Goal: Communication & Community: Answer question/provide support

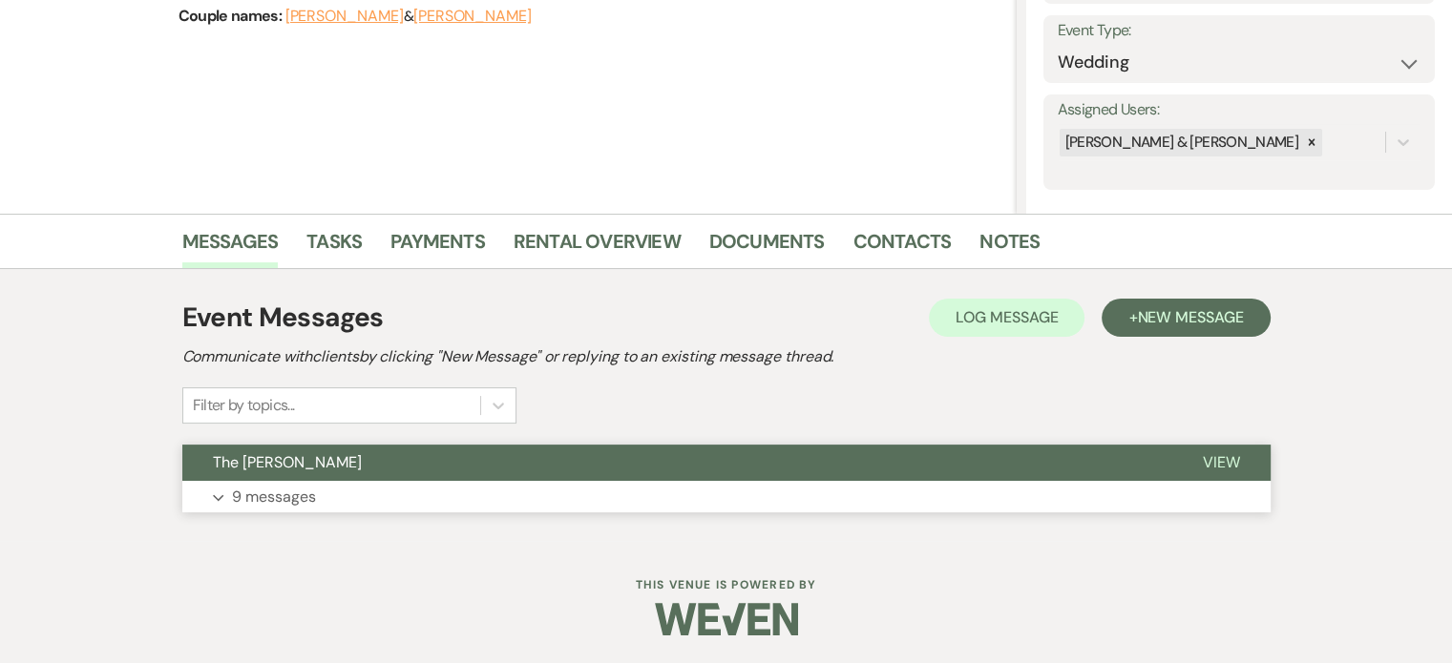
click at [708, 503] on button "Expand 9 messages" at bounding box center [726, 497] width 1088 height 32
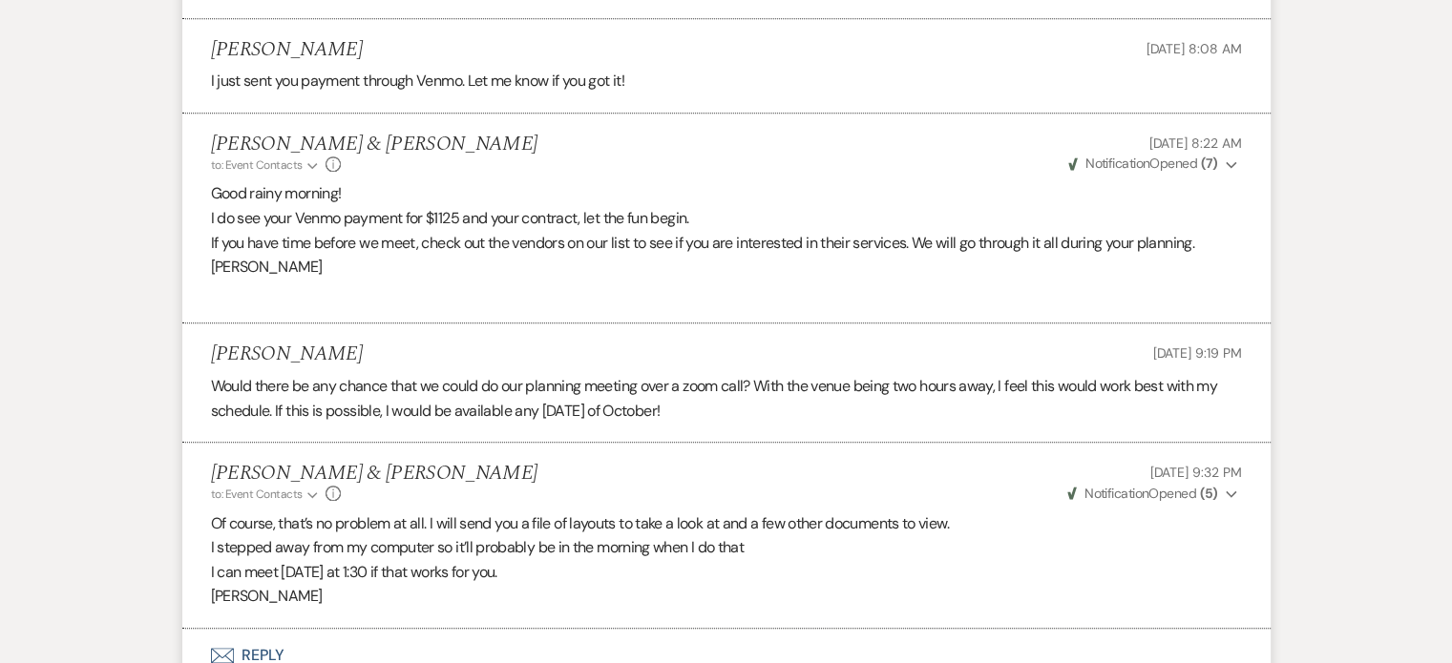
scroll to position [2145, 0]
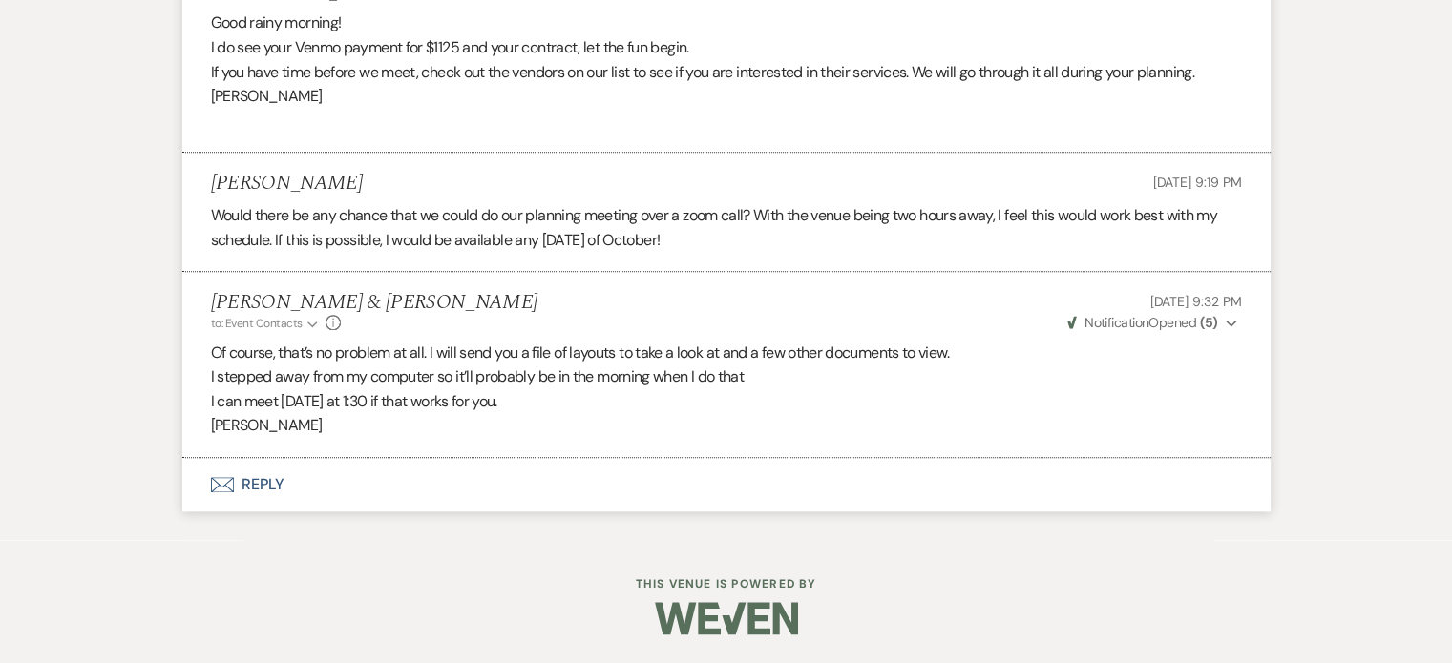
click at [221, 484] on icon "Envelope" at bounding box center [222, 484] width 23 height 15
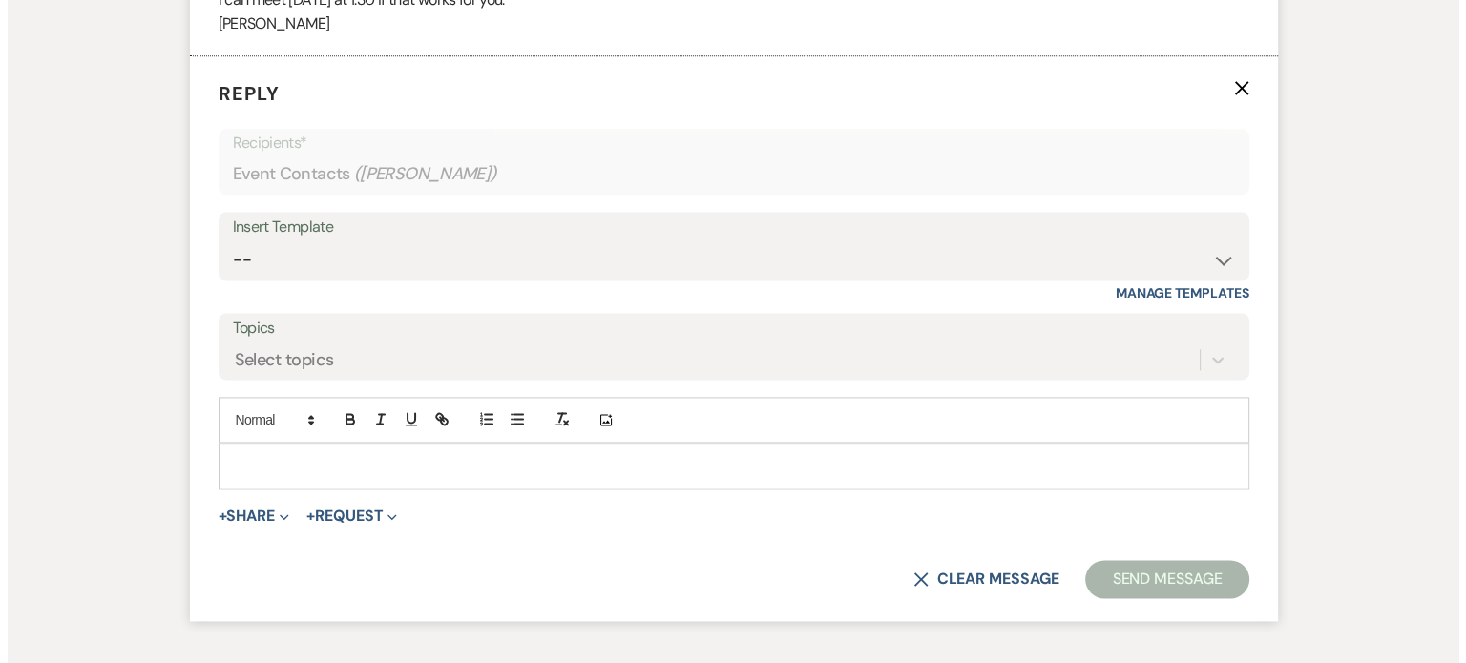
scroll to position [2527, 0]
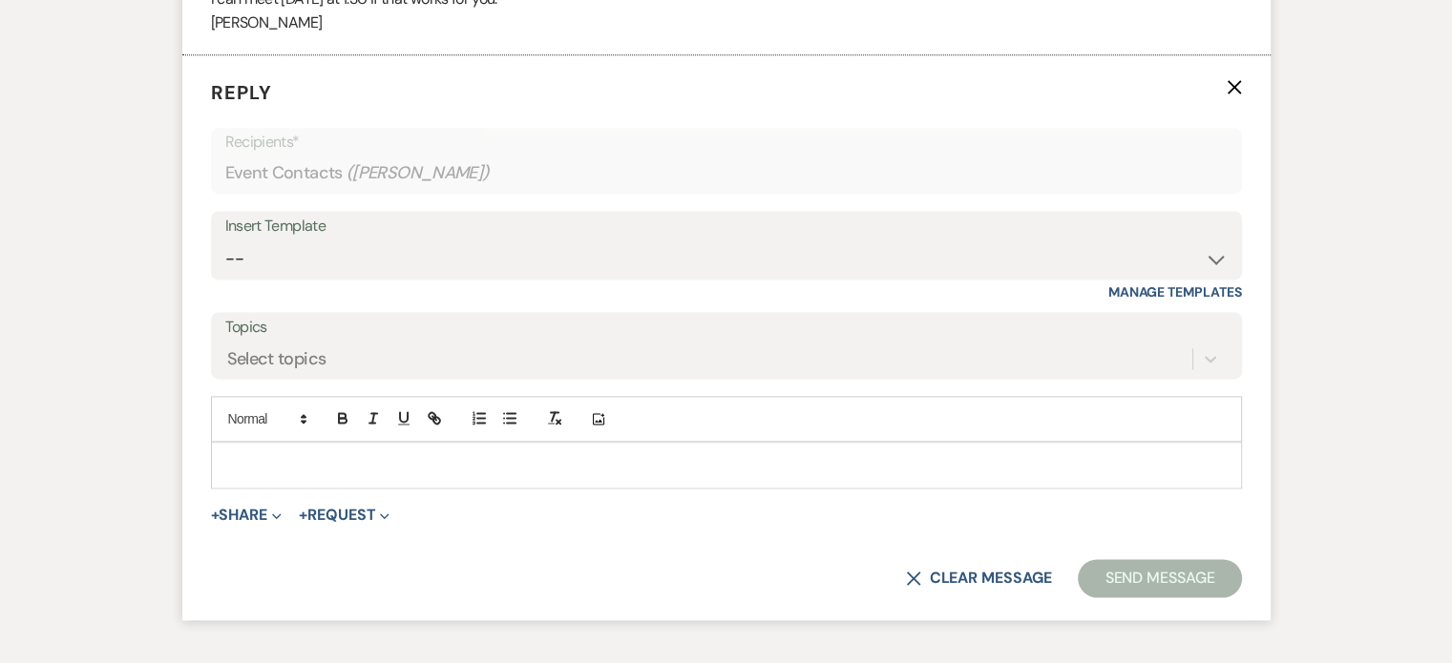
click at [221, 484] on div at bounding box center [726, 465] width 1029 height 44
click at [214, 523] on span "+" at bounding box center [215, 515] width 9 height 15
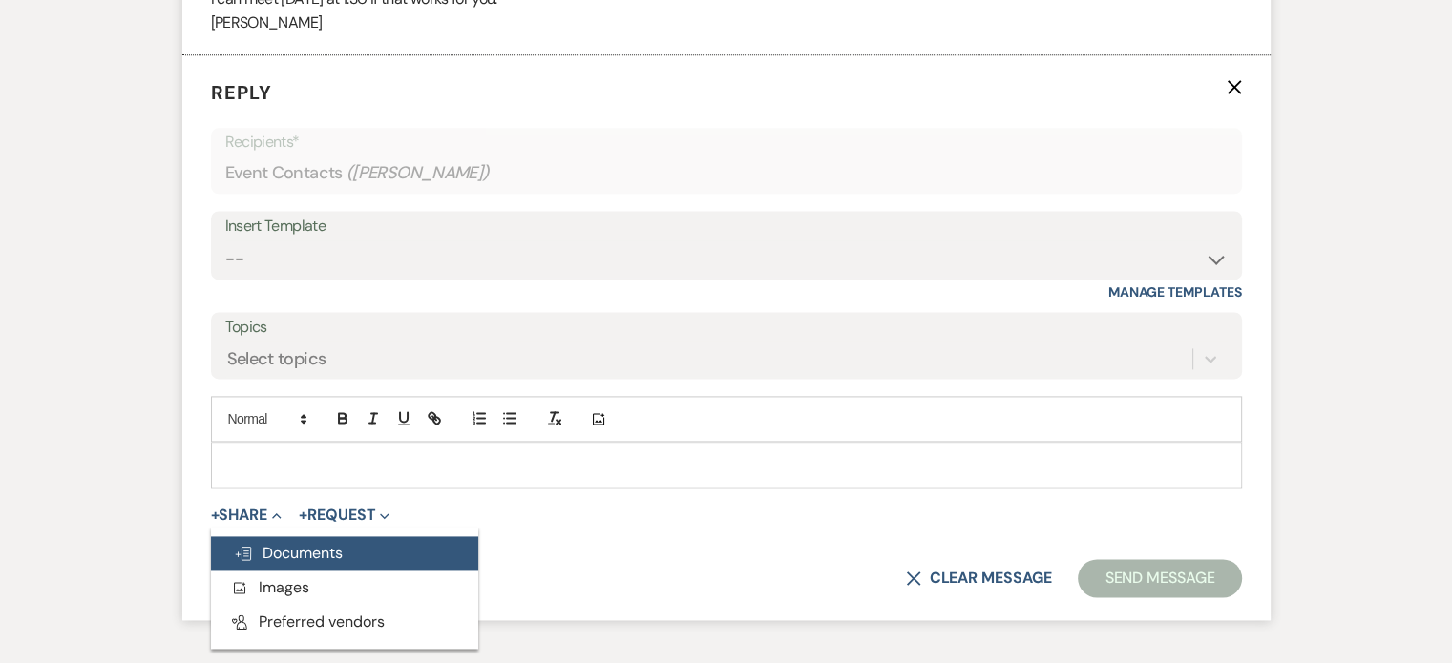
click at [276, 563] on span "Doc Upload Documents" at bounding box center [288, 553] width 109 height 20
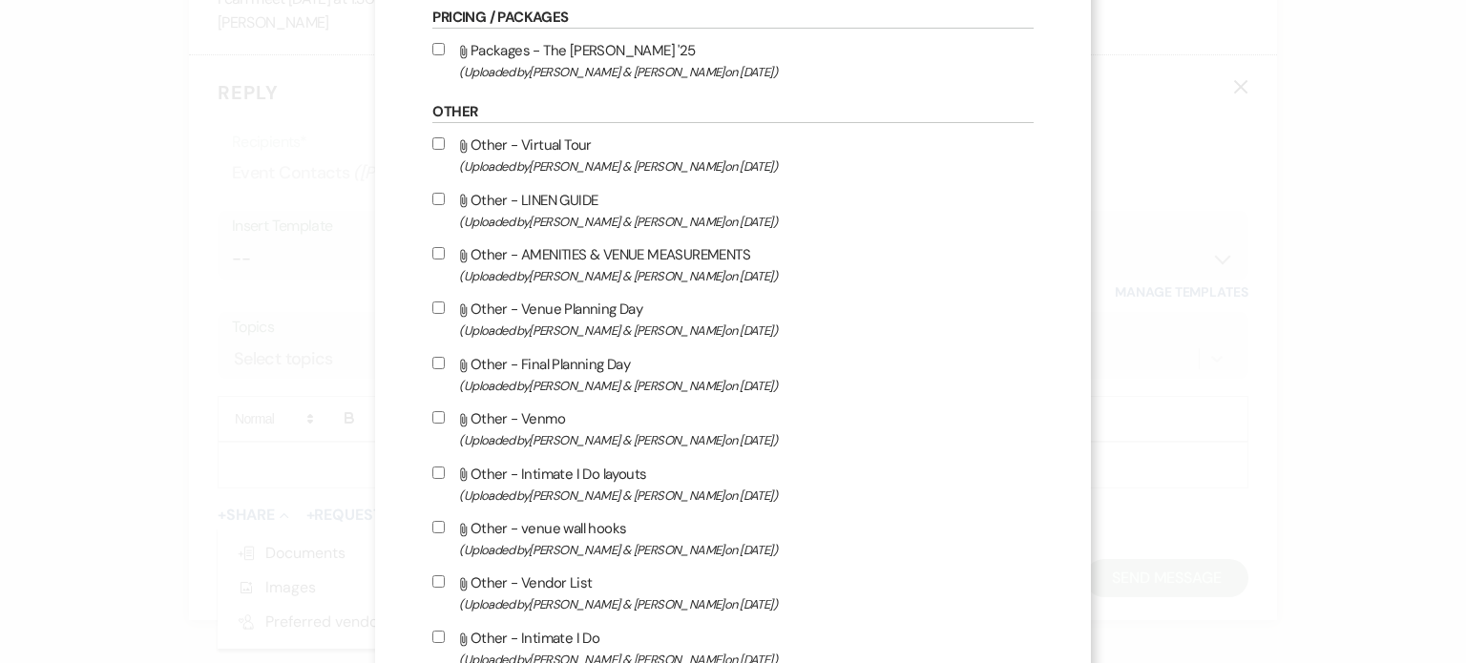
scroll to position [750, 0]
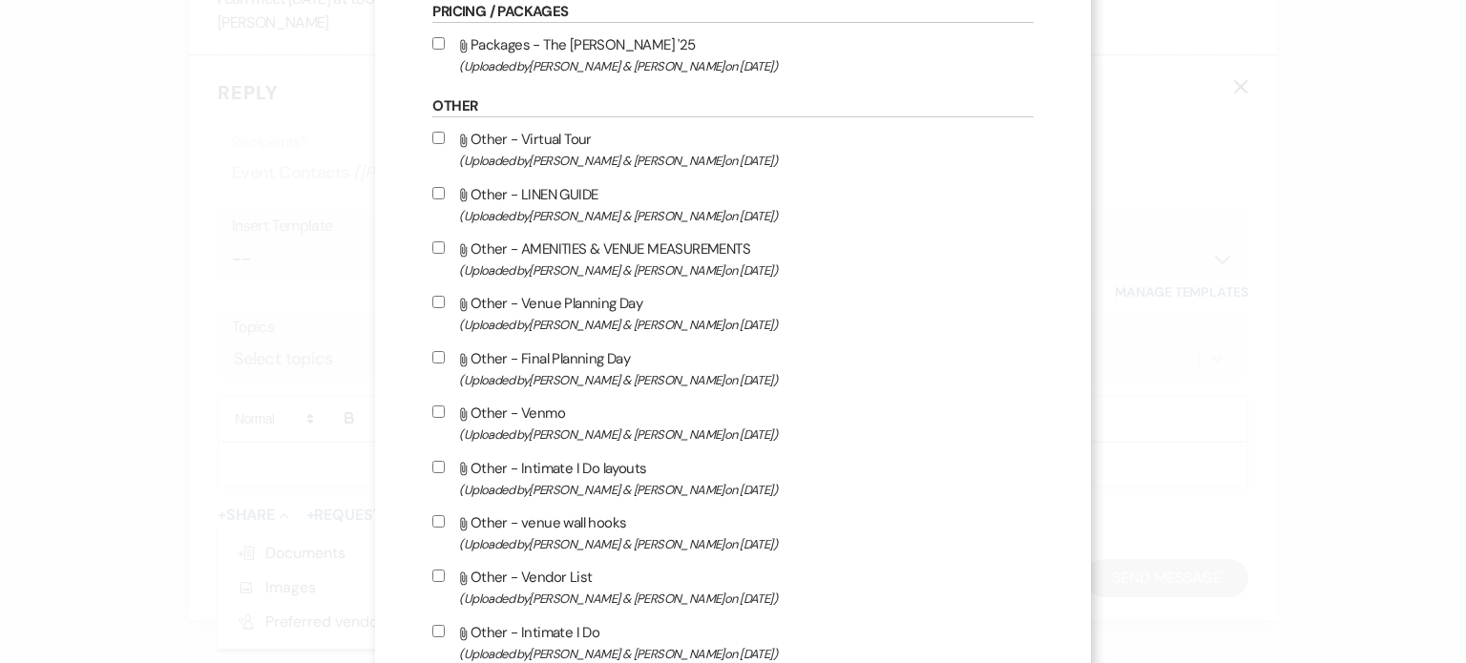
click at [445, 471] on input "Attach File Other - Intimate I Do layouts (Uploaded by [PERSON_NAME] & [PERSON_…" at bounding box center [438, 467] width 12 height 12
checkbox input "false"
click at [445, 304] on input "Attach File Other - Venue Planning Day (Uploaded by [PERSON_NAME] & [PERSON_NAM…" at bounding box center [438, 302] width 12 height 12
checkbox input "true"
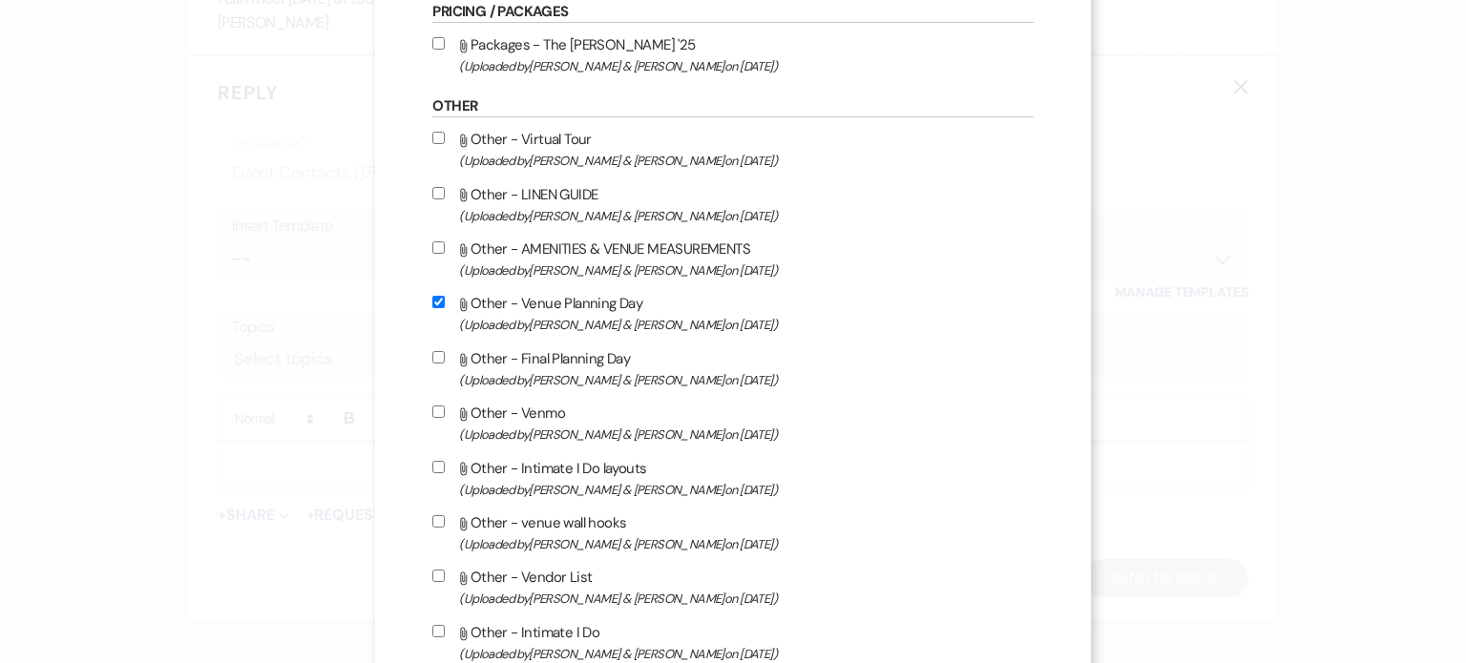
click at [445, 473] on input "Attach File Other - Intimate I Do layouts (Uploaded by [PERSON_NAME] & [PERSON_…" at bounding box center [438, 467] width 12 height 12
checkbox input "true"
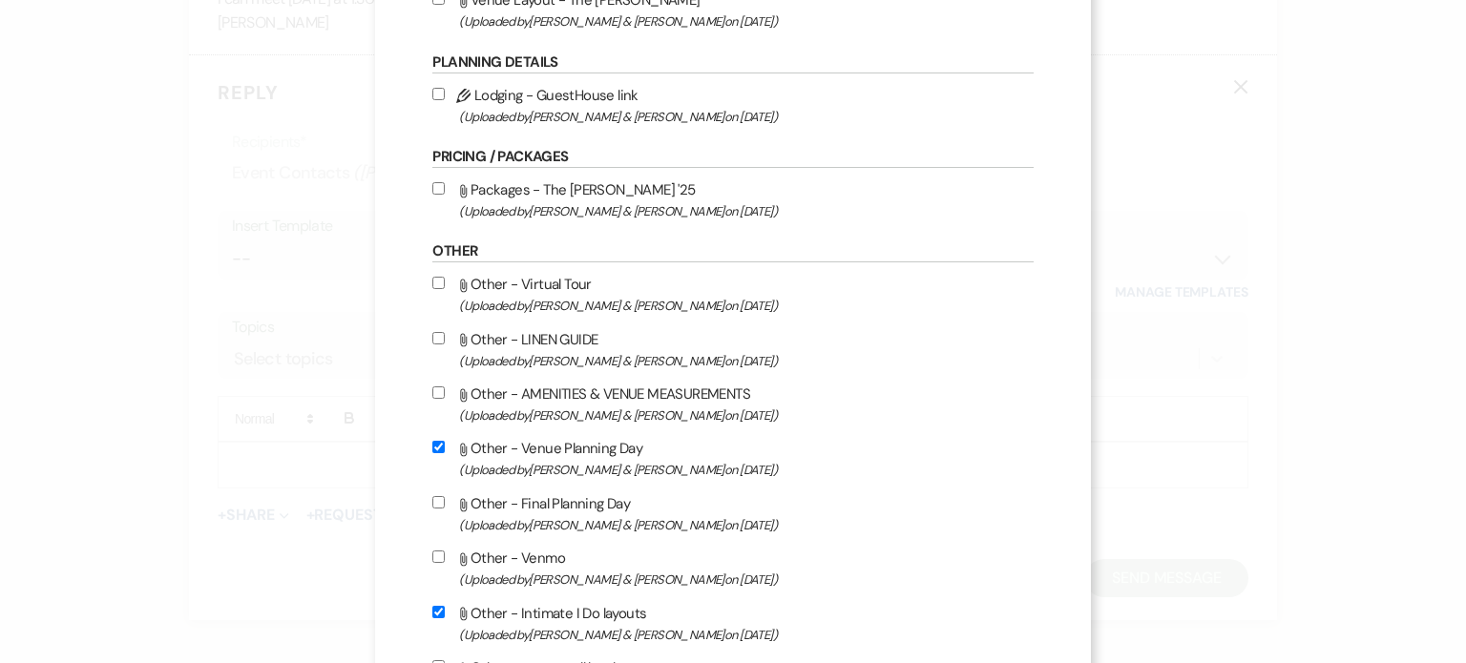
scroll to position [603, 0]
click at [458, 388] on label "Attach File Other - AMENITIES & VENUE MEASUREMENTS (Uploaded by [PERSON_NAME] &…" at bounding box center [732, 406] width 600 height 45
click at [445, 388] on input "Attach File Other - AMENITIES & VENUE MEASUREMENTS (Uploaded by [PERSON_NAME] &…" at bounding box center [438, 394] width 12 height 12
checkbox input "true"
click at [445, 344] on input "Attach File Other - LINEN GUIDE (Uploaded by [PERSON_NAME] & [PERSON_NAME] on […" at bounding box center [438, 340] width 12 height 12
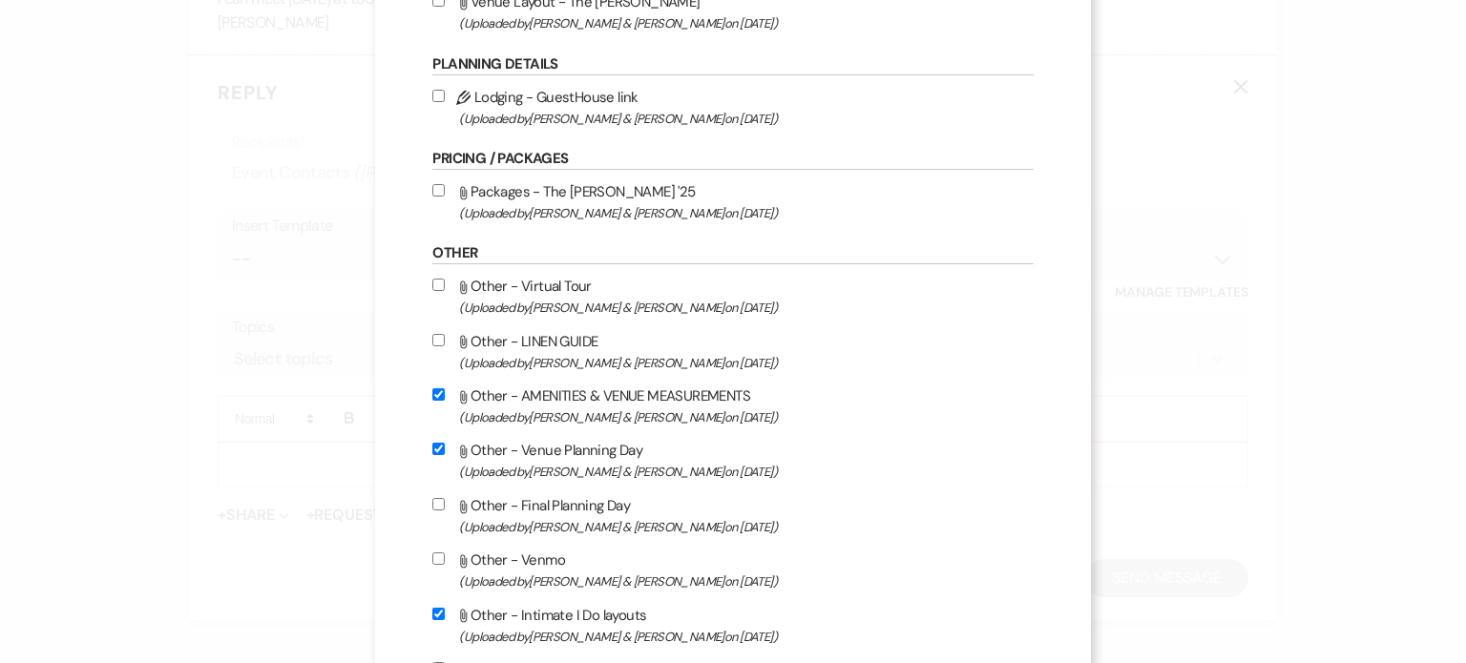
checkbox input "true"
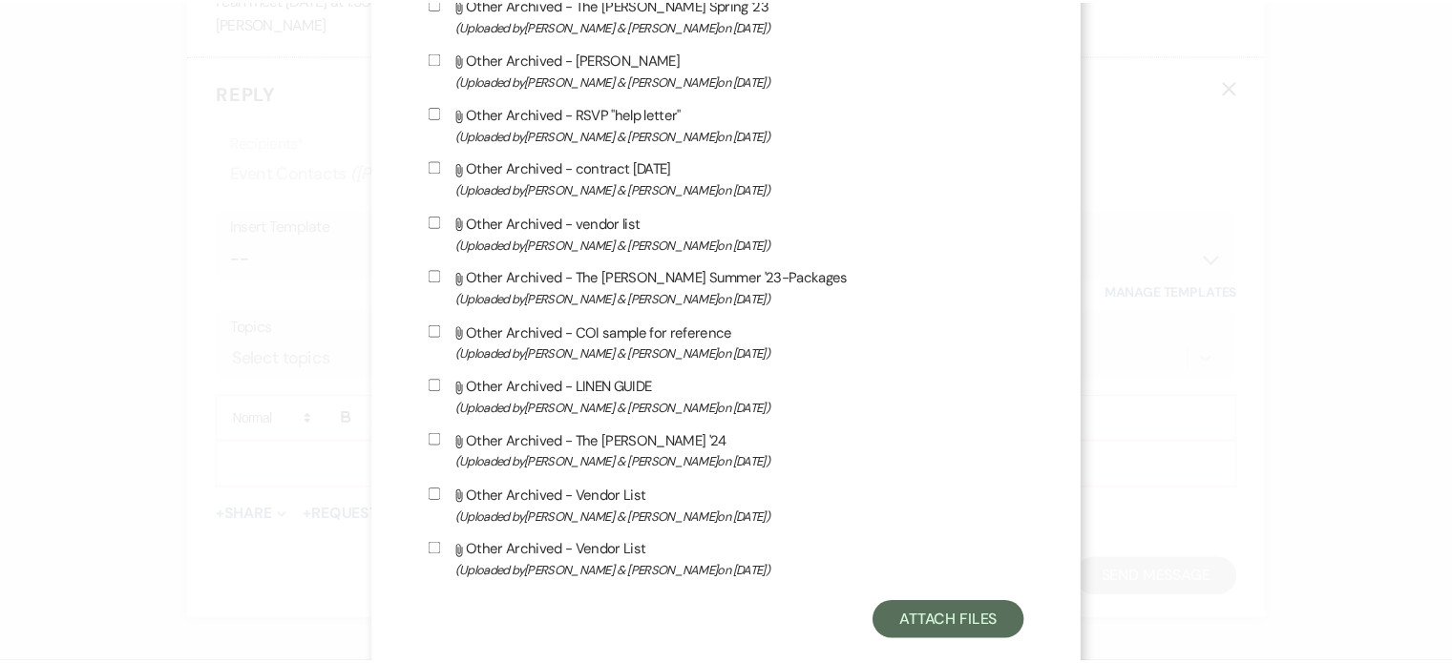
scroll to position [1794, 0]
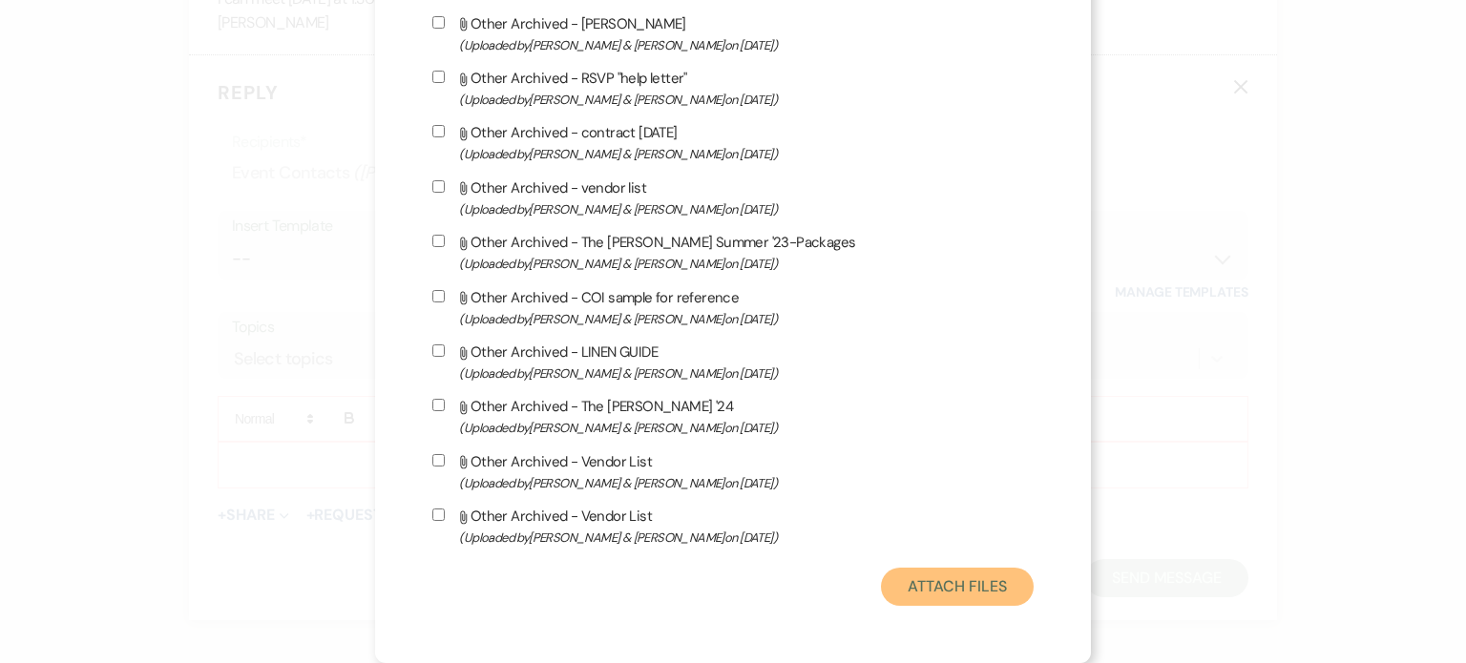
click at [881, 593] on button "Attach Files" at bounding box center [957, 587] width 152 height 38
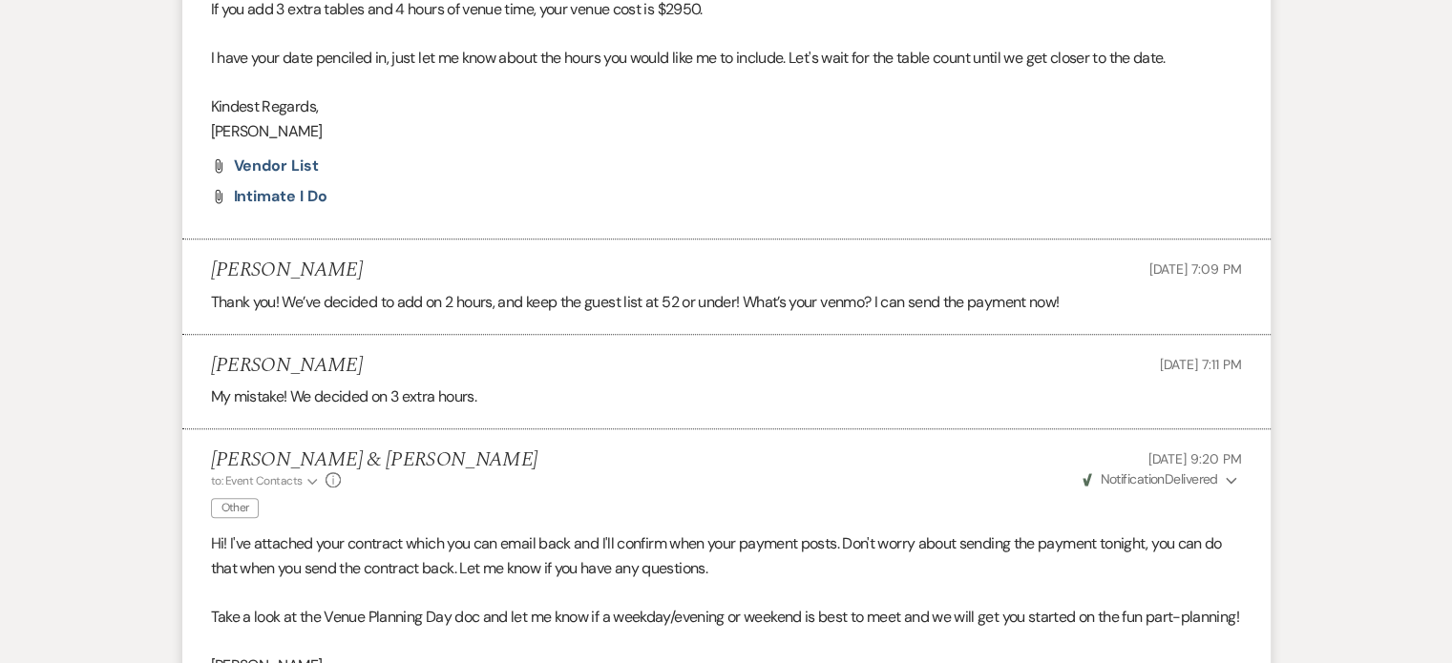
scroll to position [969, 0]
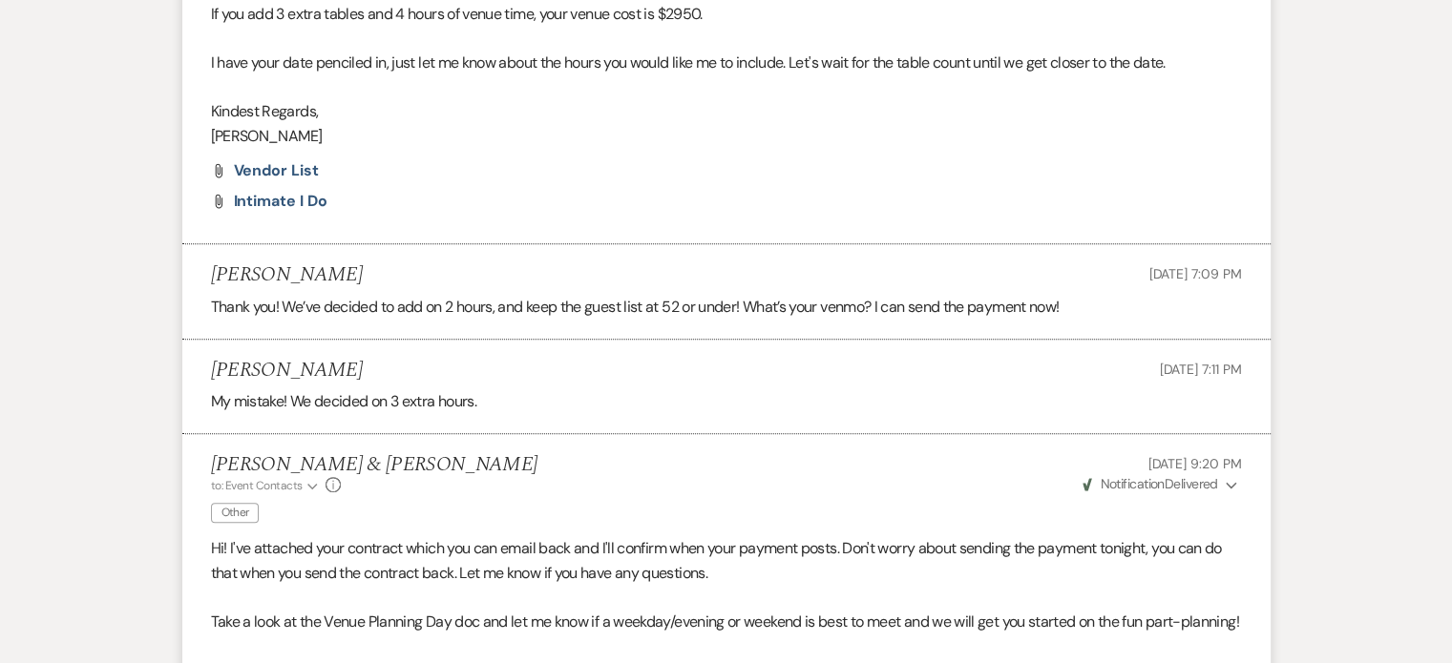
click at [290, 209] on li "[PERSON_NAME] & [PERSON_NAME] to: Event Contacts Expand Info Other [DATE] 5:55 …" at bounding box center [726, 12] width 1088 height 468
click at [287, 200] on span "Intimate I Do" at bounding box center [281, 201] width 94 height 20
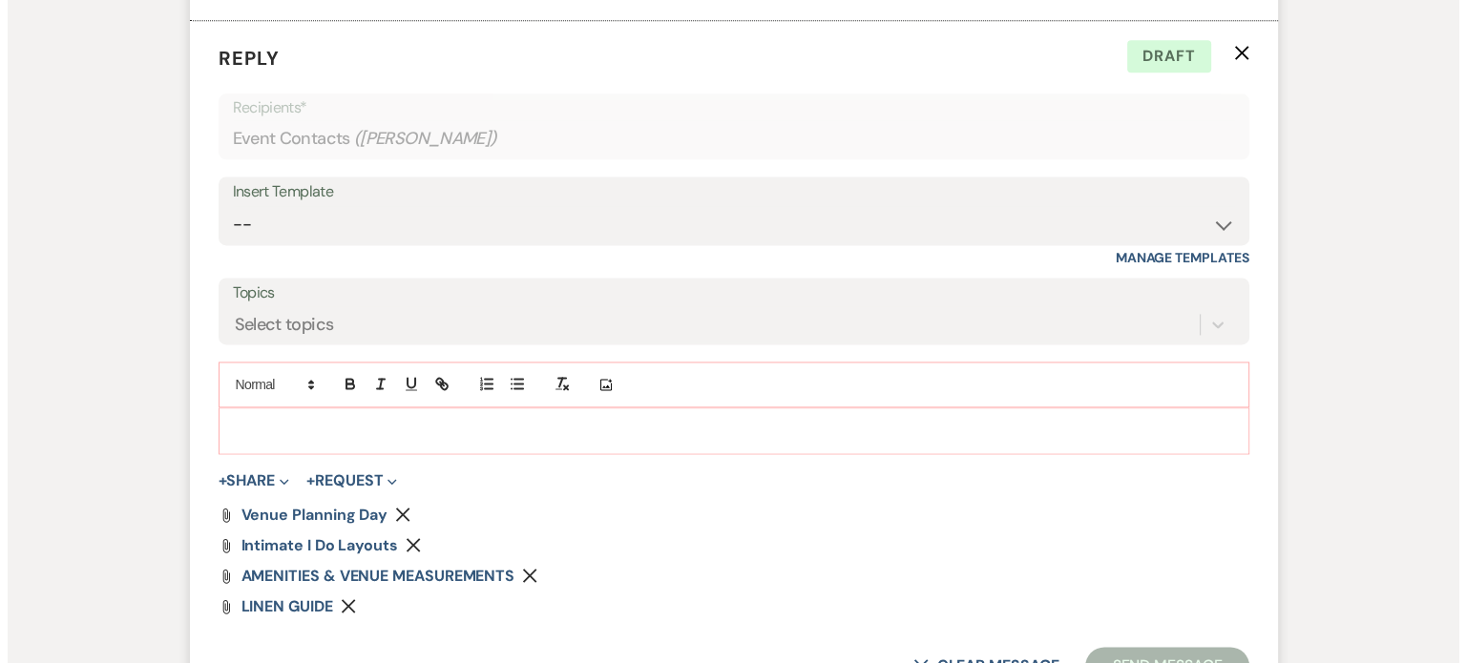
scroll to position [2562, 0]
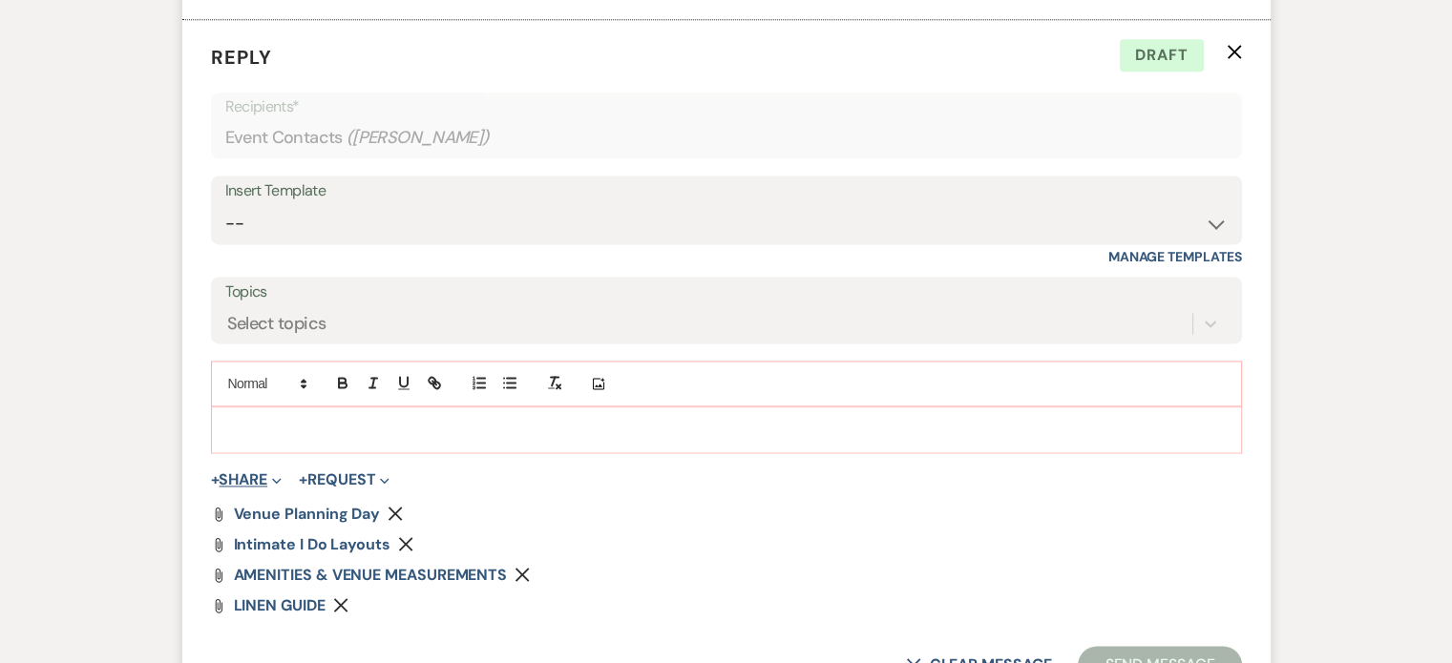
click at [232, 488] on button "+ Share Expand" at bounding box center [247, 479] width 72 height 15
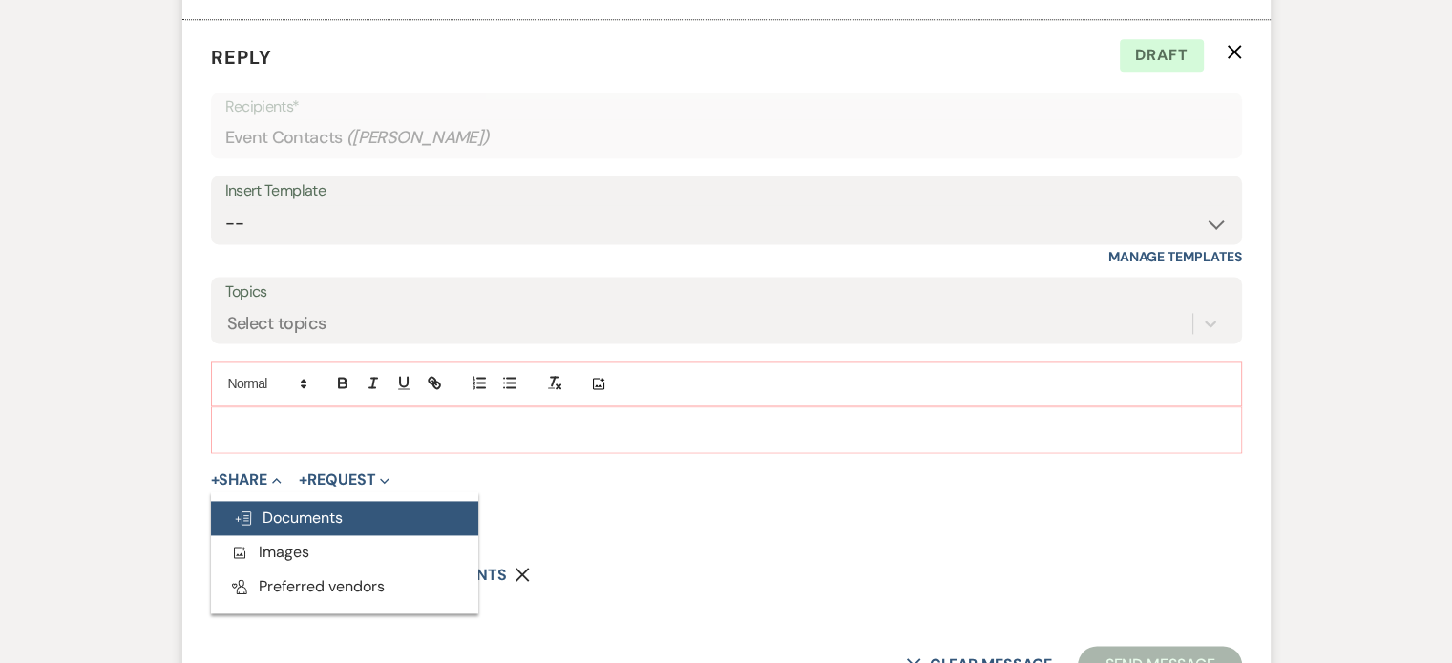
click at [259, 528] on span "Doc Upload Documents" at bounding box center [288, 518] width 109 height 20
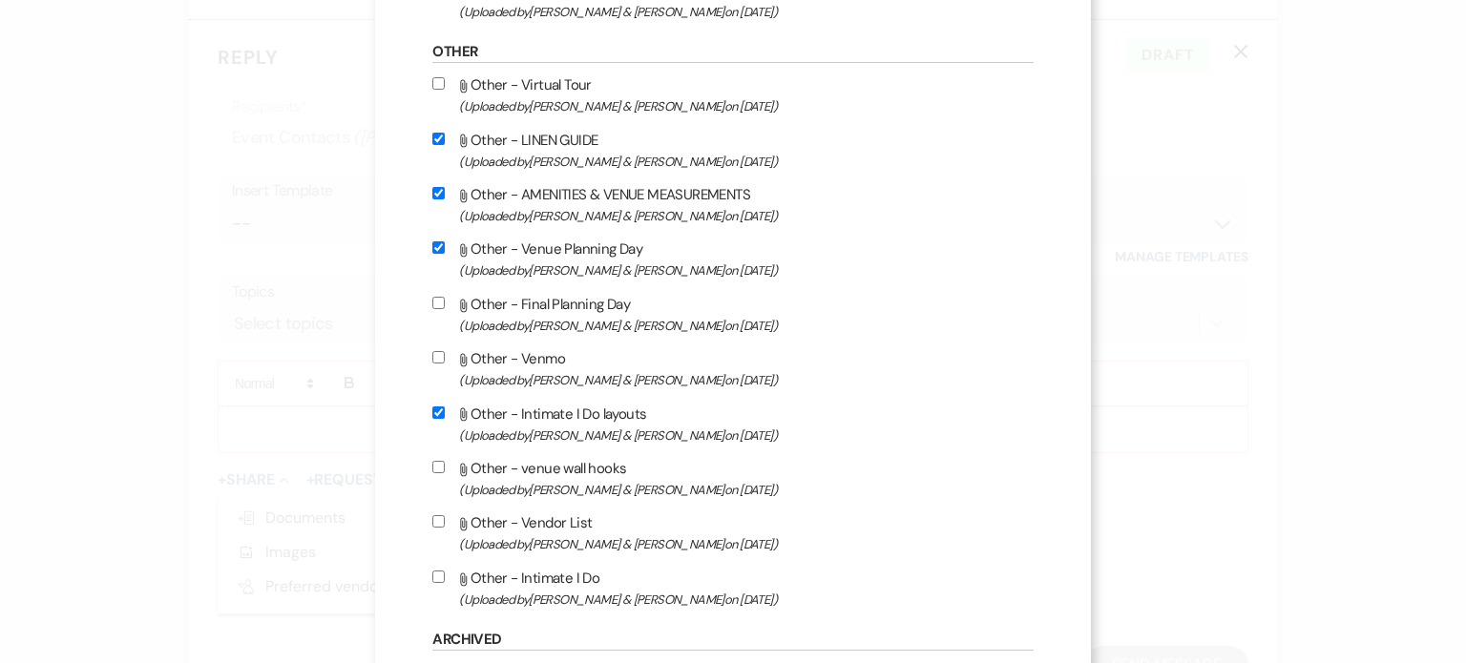
scroll to position [867, 0]
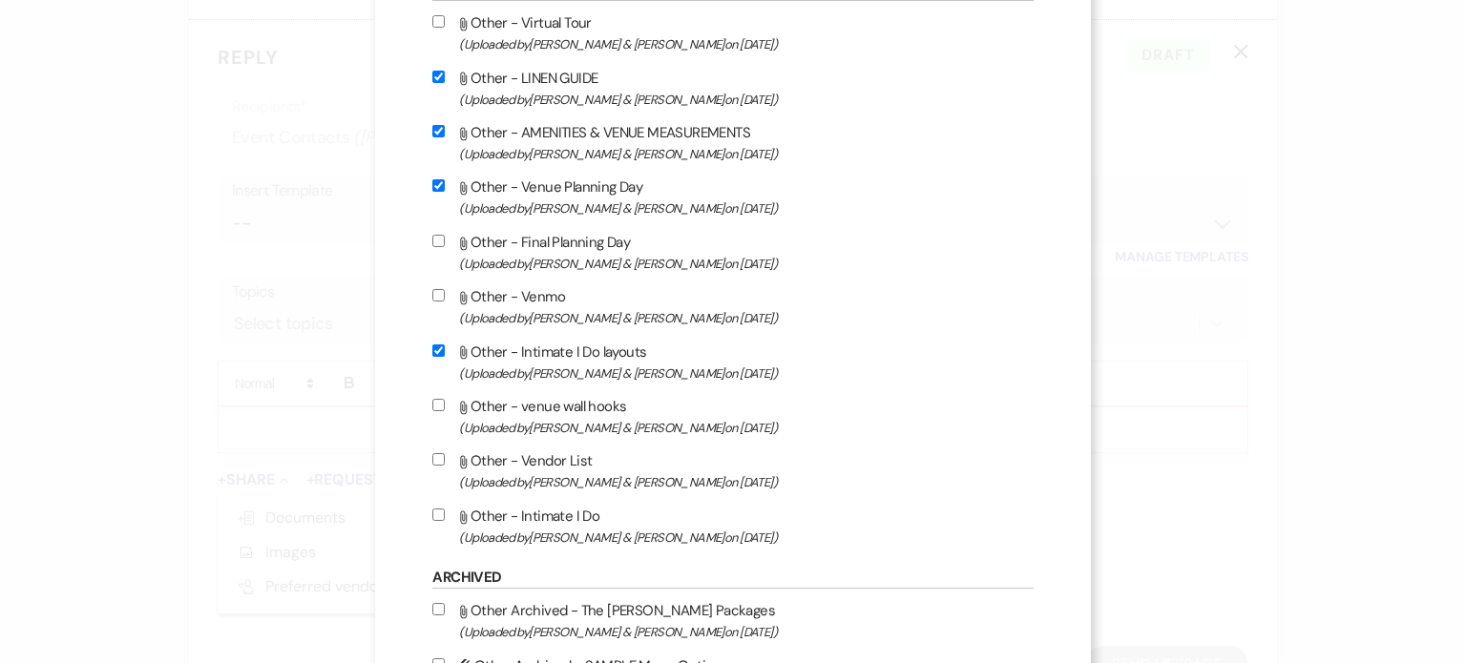
click at [457, 453] on label "Attach File Other - Vendor List (Uploaded by [PERSON_NAME] & [PERSON_NAME] on […" at bounding box center [732, 471] width 600 height 45
click at [445, 453] on input "Attach File Other - Vendor List (Uploaded by [PERSON_NAME] & [PERSON_NAME] on […" at bounding box center [438, 459] width 12 height 12
checkbox input "true"
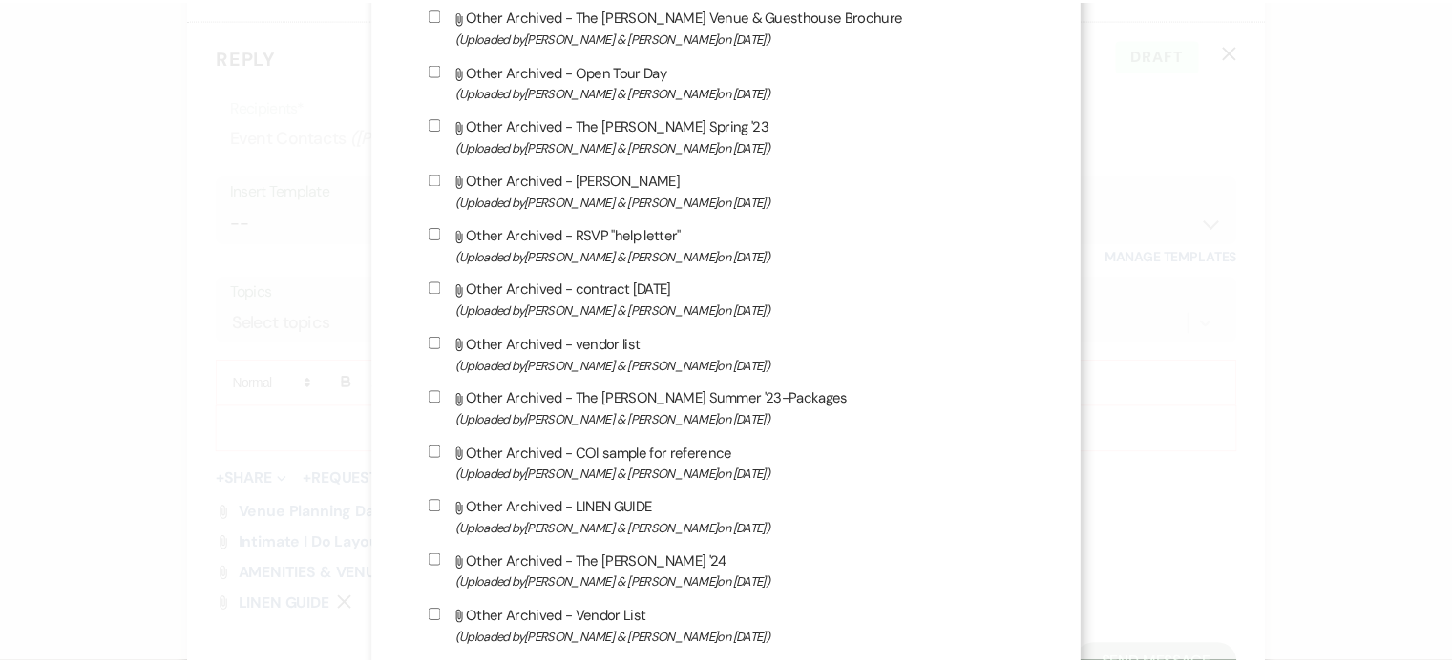
scroll to position [1794, 0]
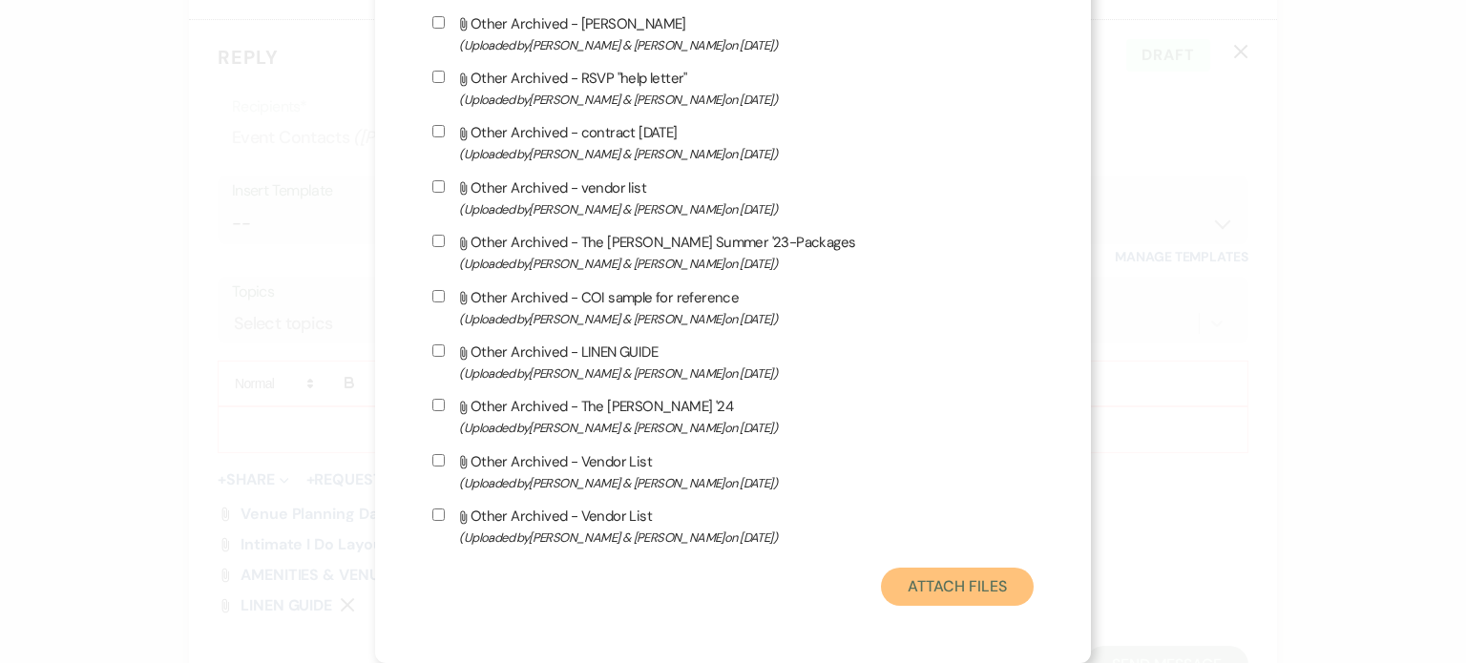
click at [889, 580] on button "Attach Files" at bounding box center [957, 587] width 152 height 38
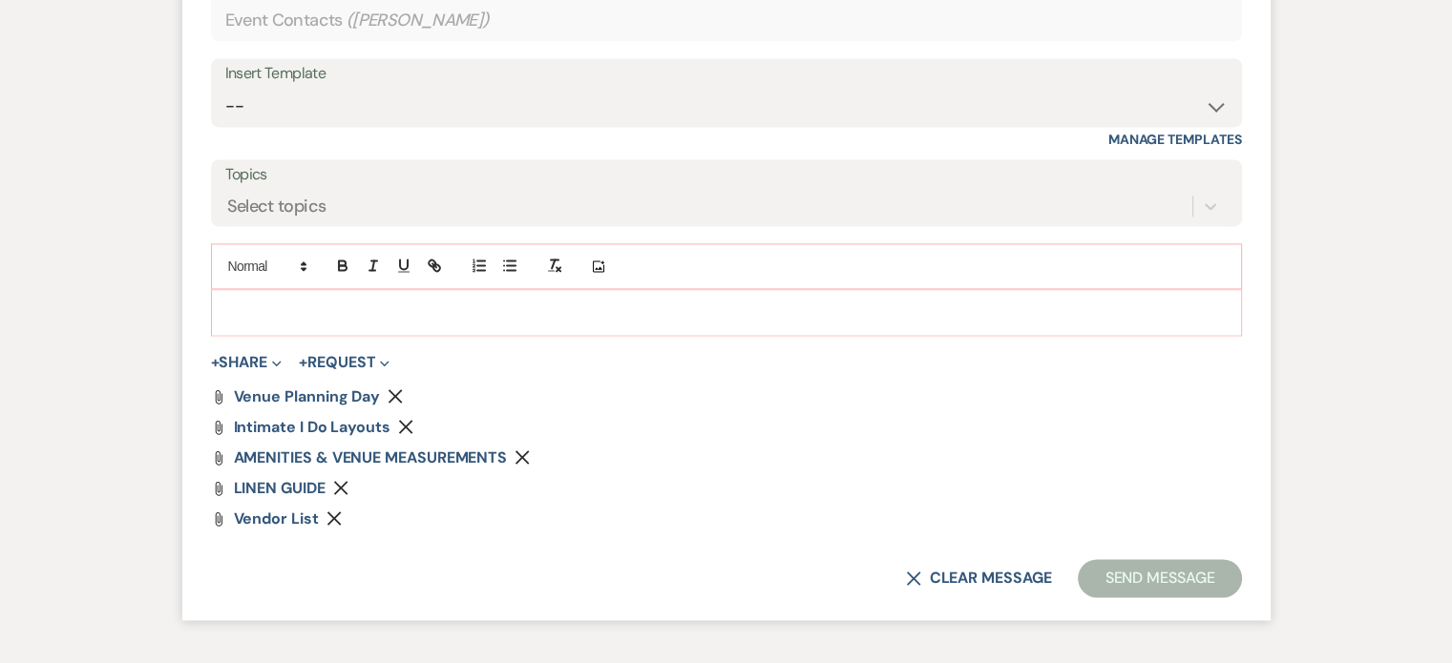
scroll to position [2681, 0]
click at [383, 322] on p at bounding box center [726, 311] width 1000 height 21
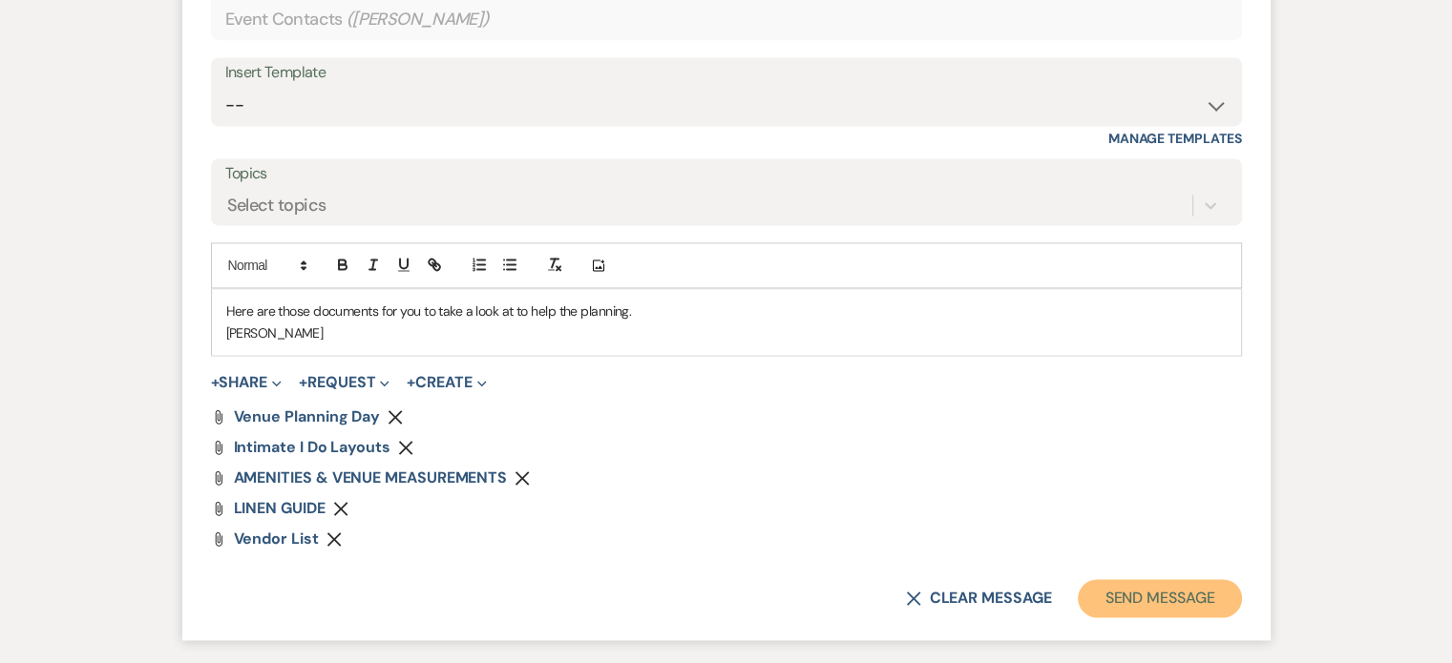
click at [1145, 610] on button "Send Message" at bounding box center [1158, 598] width 163 height 38
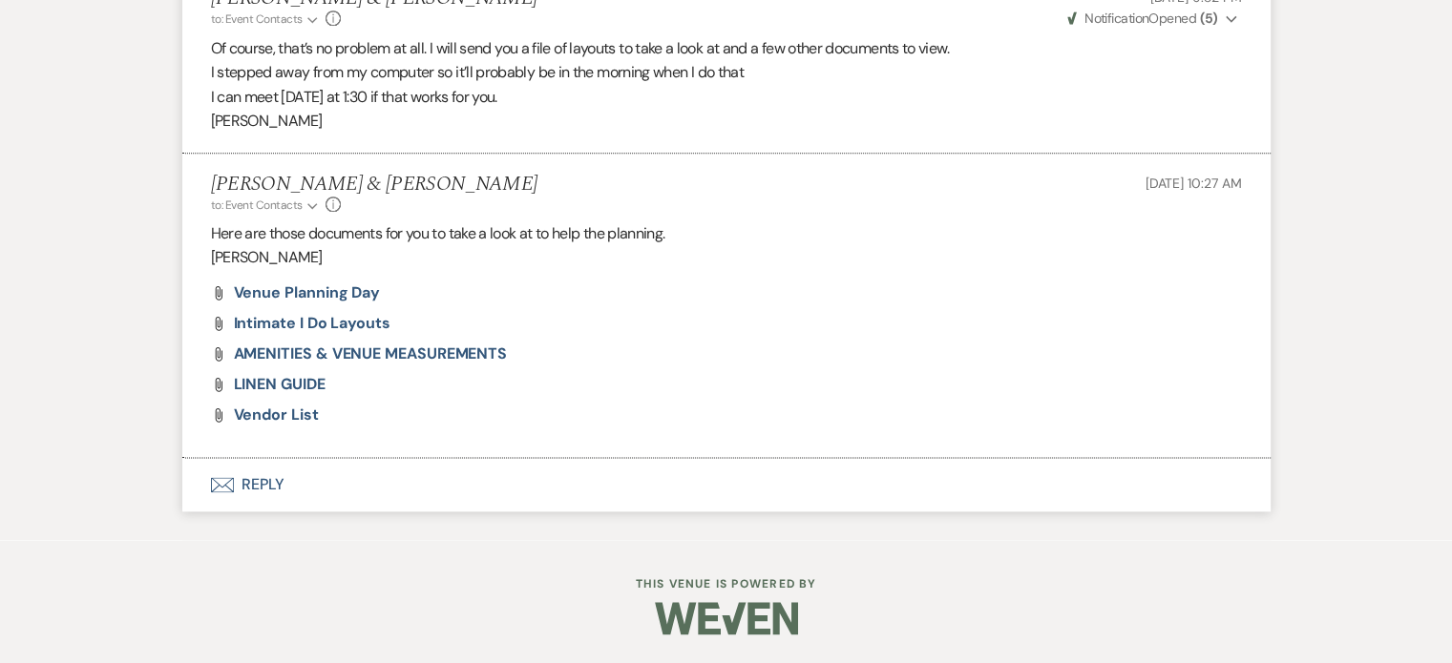
scroll to position [2451, 0]
